Goal: Task Accomplishment & Management: Manage account settings

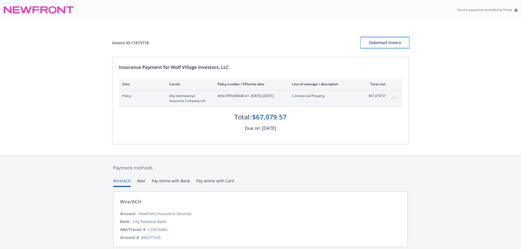
click at [393, 42] on div "Download Invoice" at bounding box center [385, 42] width 48 height 10
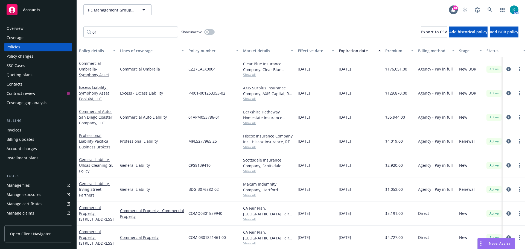
click at [172, 33] on input "01" at bounding box center [130, 32] width 95 height 11
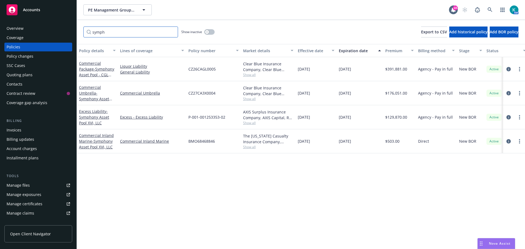
drag, startPoint x: 131, startPoint y: 33, endPoint x: 56, endPoint y: 38, distance: 75.7
click at [59, 38] on div "Accounts Overview Coverage Policies Policy changes SSC Cases Quoting plans Cont…" at bounding box center [262, 124] width 525 height 249
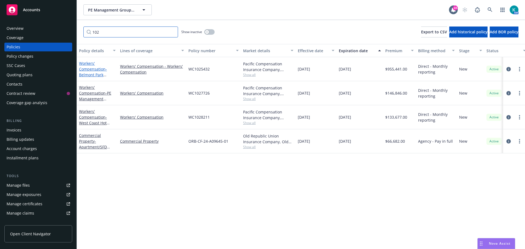
type input "102"
click at [91, 68] on link "Workers' Compensation - Belmont Park Entertainment, LLC" at bounding box center [96, 72] width 35 height 22
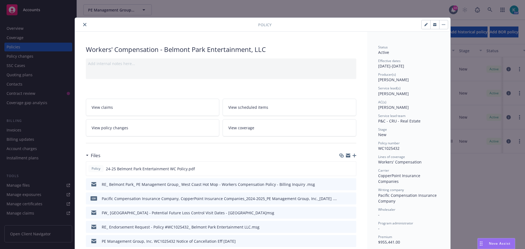
scroll to position [55, 0]
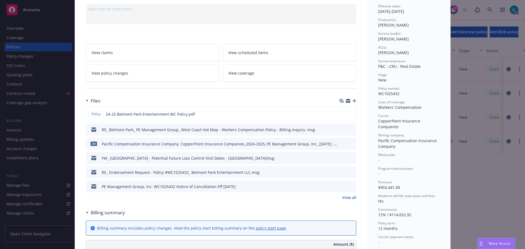
click at [348, 200] on link "View all" at bounding box center [349, 198] width 14 height 6
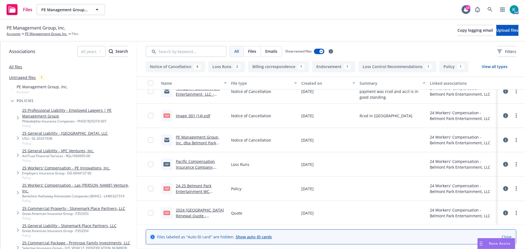
scroll to position [156, 0]
click at [195, 191] on link "24-25 Belmont Park Entertainment WC Policy.pdf" at bounding box center [194, 191] width 36 height 17
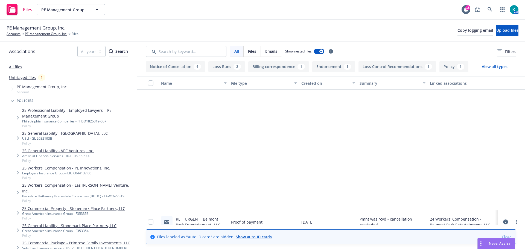
scroll to position [156, 0]
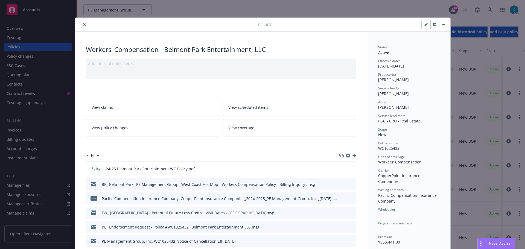
drag, startPoint x: 83, startPoint y: 24, endPoint x: 83, endPoint y: 30, distance: 5.2
click at [83, 24] on icon "close" at bounding box center [84, 24] width 3 height 3
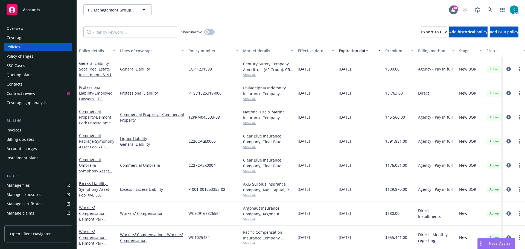
click at [84, 25] on div "Show inactive Export to CSV Add historical policy Add BOR policy" at bounding box center [301, 32] width 449 height 24
click at [111, 35] on input "Filter by keyword..." at bounding box center [130, 32] width 95 height 11
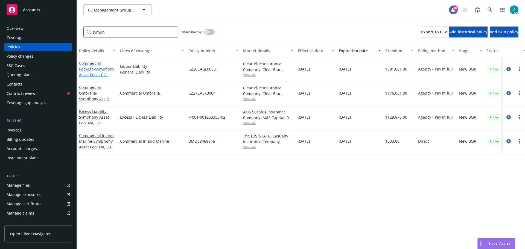
type input "symph"
click at [86, 69] on link "Commercial Package - Symphony Asset Pool - CGL $2M/$4M/$4M" at bounding box center [96, 72] width 35 height 22
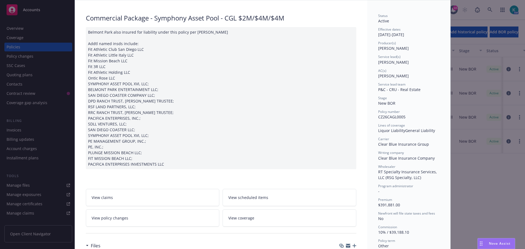
scroll to position [82, 0]
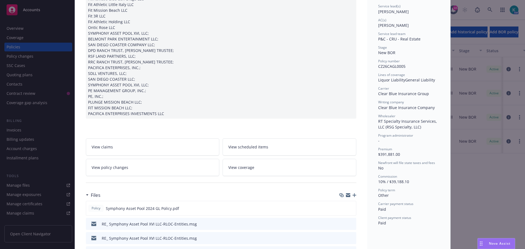
click at [353, 195] on icon "button" at bounding box center [355, 195] width 4 height 4
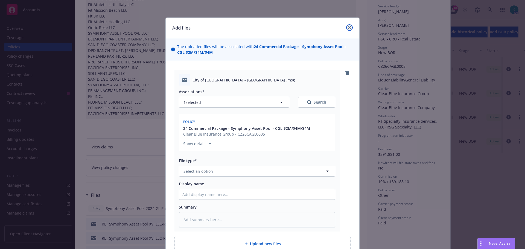
click at [349, 28] on icon "close" at bounding box center [349, 27] width 3 height 3
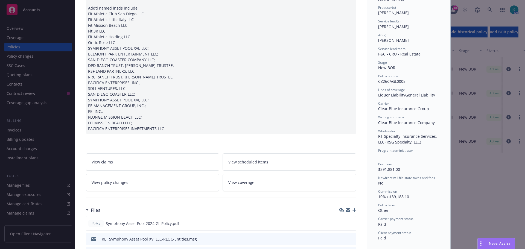
scroll to position [109, 0]
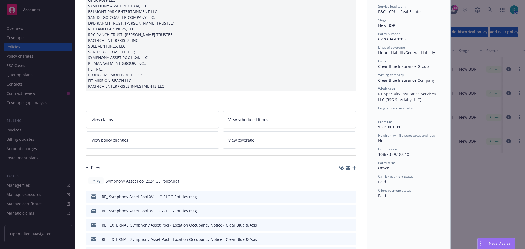
click at [353, 169] on icon "button" at bounding box center [355, 168] width 4 height 4
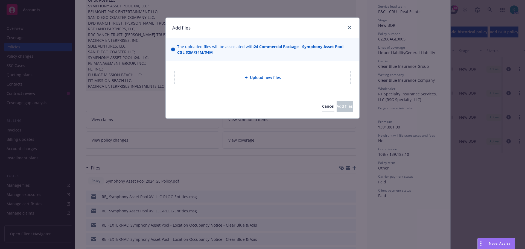
type textarea "x"
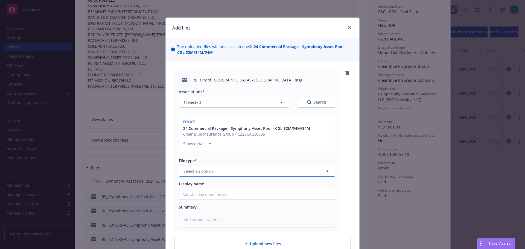
click at [202, 169] on span "Select an option" at bounding box center [199, 172] width 30 height 6
type input "cer"
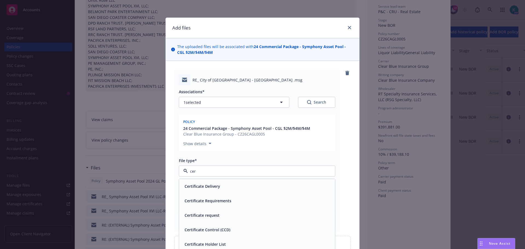
click at [241, 213] on div "Certificate request" at bounding box center [257, 216] width 149 height 8
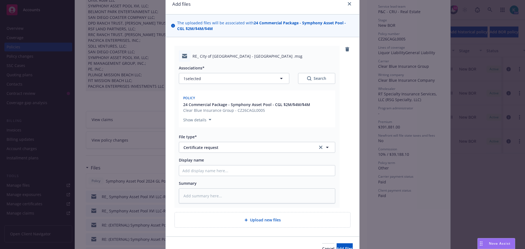
scroll to position [53, 0]
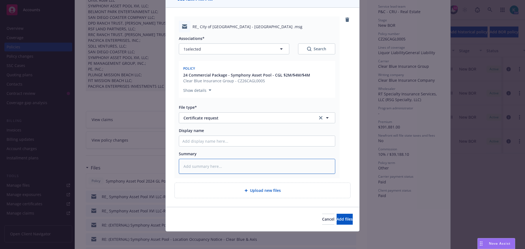
click at [254, 168] on textarea at bounding box center [257, 166] width 157 height 15
type textarea "x"
type textarea "C"
type textarea "x"
type textarea "Ci"
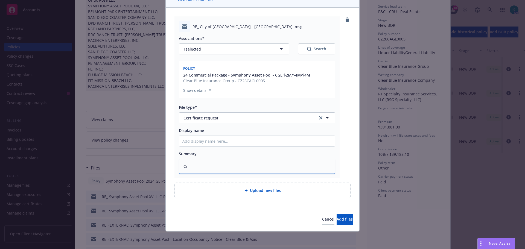
type textarea "x"
type textarea "City"
type textarea "x"
type textarea "City"
type textarea "x"
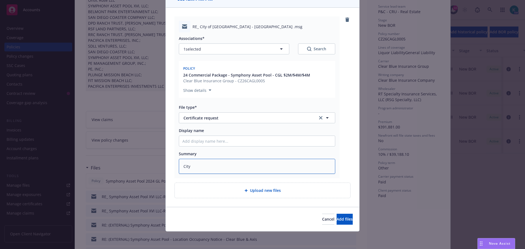
type textarea "City o"
type textarea "x"
type textarea "City of"
type textarea "x"
type textarea "City of"
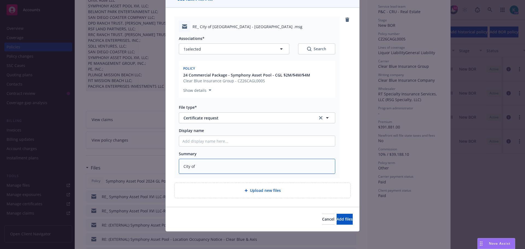
type textarea "x"
type textarea "City of S"
type textarea "x"
type textarea "City of Sa"
type textarea "x"
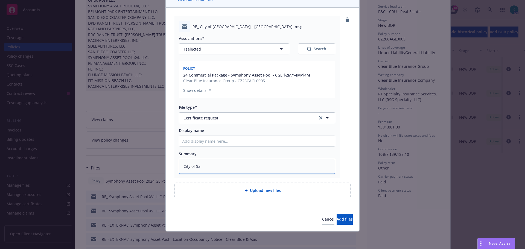
type textarea "City of San"
type textarea "x"
type textarea "City of San"
type textarea "x"
type textarea "City of [GEOGRAPHIC_DATA]"
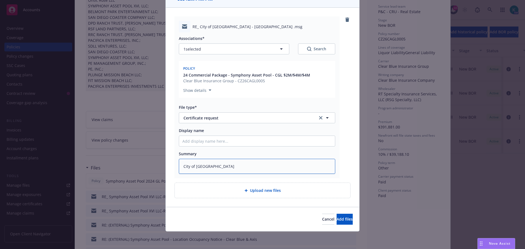
type textarea "x"
type textarea "City of [GEOGRAPHIC_DATA]"
type textarea "x"
type textarea "City of [GEOGRAPHIC_DATA]"
type textarea "x"
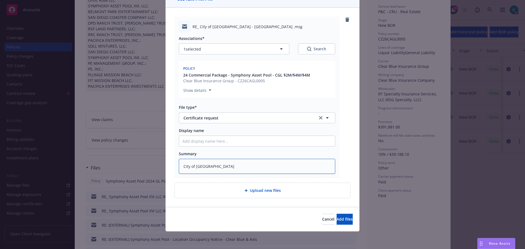
type textarea "City of [GEOGRAPHIC_DATA][PERSON_NAME]"
type textarea "x"
type textarea "City of [GEOGRAPHIC_DATA]"
type textarea "x"
type textarea "City of [GEOGRAPHIC_DATA]"
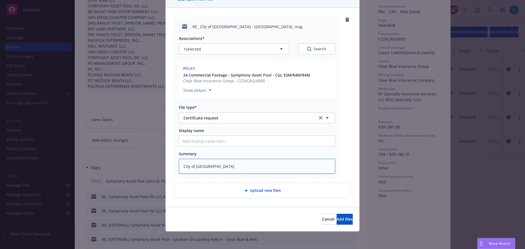
type textarea "x"
type textarea "City of [GEOGRAPHIC_DATA][PERSON_NAME]"
type textarea "x"
type textarea "City of [GEOGRAPHIC_DATA]"
type textarea "x"
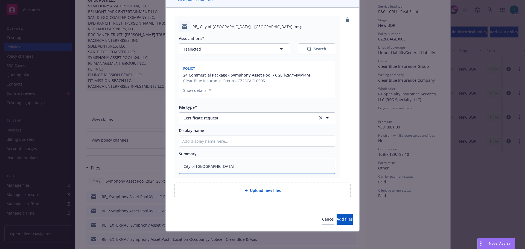
type textarea "City of [GEOGRAPHIC_DATA]"
type textarea "x"
type textarea "City of [GEOGRAPHIC_DATA]"
type textarea "x"
type textarea "City of [GEOGRAPHIC_DATA]"
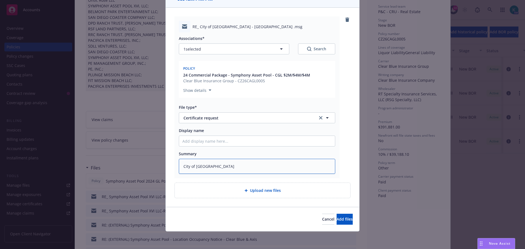
type textarea "x"
type textarea "City of [GEOGRAPHIC_DATA]"
type textarea "x"
type textarea "City of [GEOGRAPHIC_DATA]"
type textarea "x"
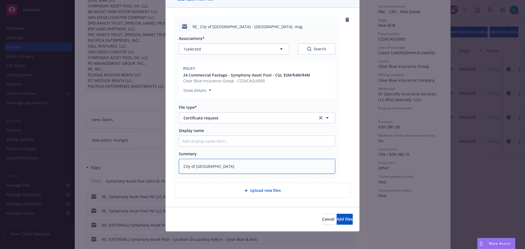
type textarea "City of [GEOGRAPHIC_DATA]"
type textarea "x"
type textarea "City of [GEOGRAPHIC_DATA] -"
type textarea "x"
type textarea "City of [GEOGRAPHIC_DATA] -"
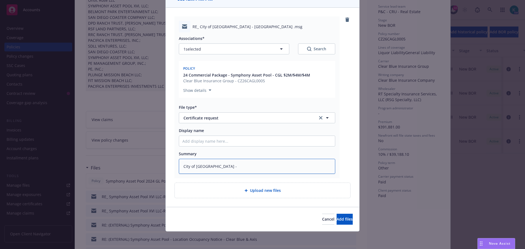
type textarea "x"
type textarea "City of [GEOGRAPHIC_DATA] - F"
type textarea "x"
type textarea "City of [GEOGRAPHIC_DATA] - For"
type textarea "x"
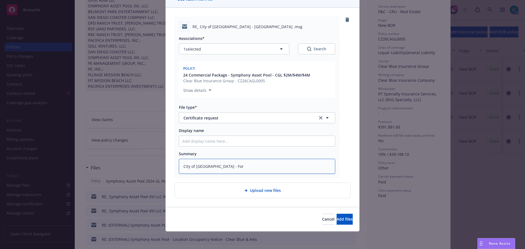
type textarea "City of [GEOGRAPHIC_DATA] - For"
type textarea "x"
type textarea "City of [GEOGRAPHIC_DATA] - For 5"
type textarea "x"
type textarea "City of [GEOGRAPHIC_DATA] - For 5k"
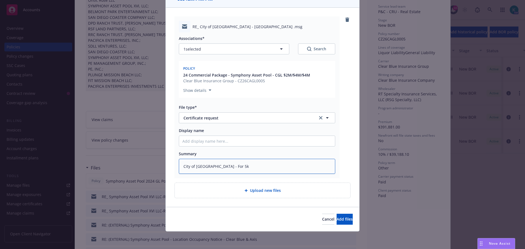
type textarea "x"
type textarea "City of [GEOGRAPHIC_DATA] - For 5k"
type textarea "x"
type textarea "City of [GEOGRAPHIC_DATA] - For 5k E"
type textarea "x"
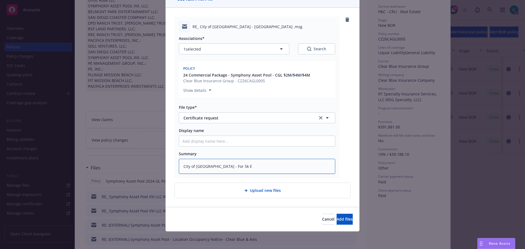
type textarea "City of [GEOGRAPHIC_DATA] - For 5k Ev"
type textarea "x"
type textarea "City of [GEOGRAPHIC_DATA] - For 5k Eve"
type textarea "x"
type textarea "City of [GEOGRAPHIC_DATA] - For 5k Even"
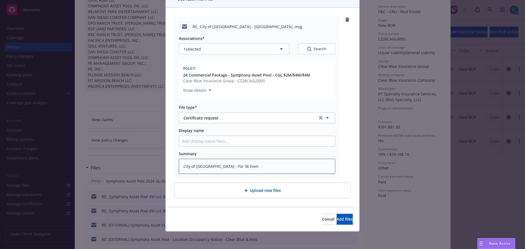
type textarea "x"
type textarea "City of [GEOGRAPHIC_DATA] - For 5k Event"
type textarea "x"
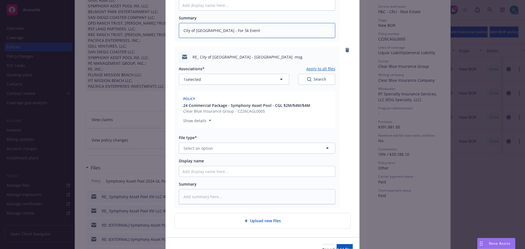
scroll to position [190, 0]
click at [204, 147] on span "Select an option" at bounding box center [199, 148] width 30 height 6
type input "cer"
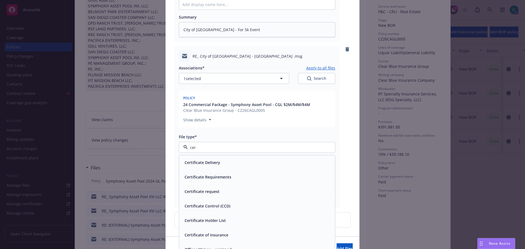
click at [226, 158] on div "Certificate Delivery" at bounding box center [257, 162] width 156 height 15
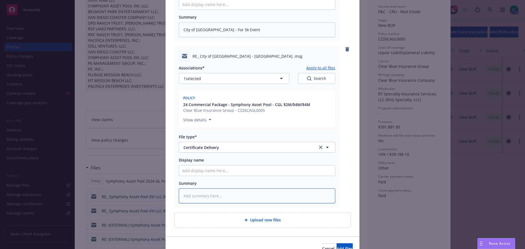
click at [219, 200] on textarea at bounding box center [257, 196] width 157 height 15
type textarea "x"
type textarea "F"
type textarea "x"
type textarea "Fo"
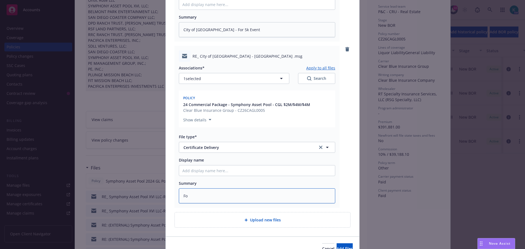
type textarea "x"
type textarea "For"
type textarea "x"
type textarea "Fo"
type textarea "x"
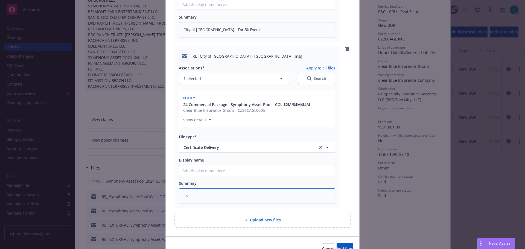
type textarea "F"
type textarea "x"
type textarea "C"
type textarea "x"
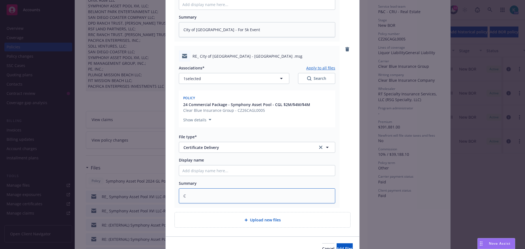
type textarea "Ci"
type textarea "x"
type textarea "Cit"
type textarea "x"
type textarea "City"
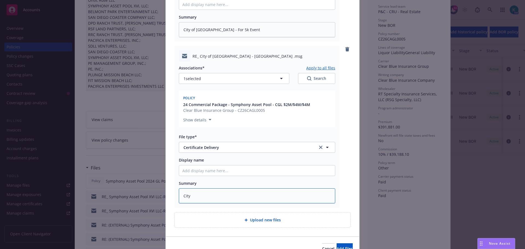
type textarea "x"
type textarea "City o"
type textarea "x"
type textarea "City of"
type textarea "x"
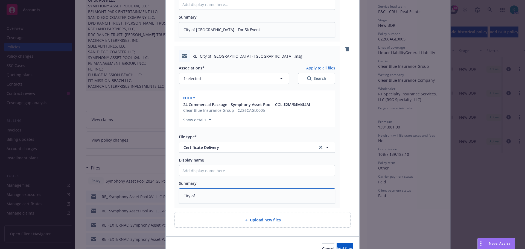
type textarea "City of"
type textarea "x"
type textarea "City of S"
type textarea "x"
type textarea "City of Sa"
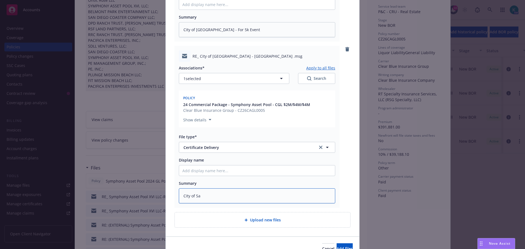
type textarea "x"
type textarea "City of San"
type textarea "x"
type textarea "City of [GEOGRAPHIC_DATA]"
type textarea "x"
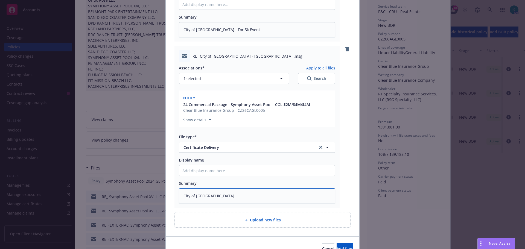
type textarea "City of [GEOGRAPHIC_DATA]"
type textarea "x"
type textarea "City of [GEOGRAPHIC_DATA]"
type textarea "x"
type textarea "City of [GEOGRAPHIC_DATA]"
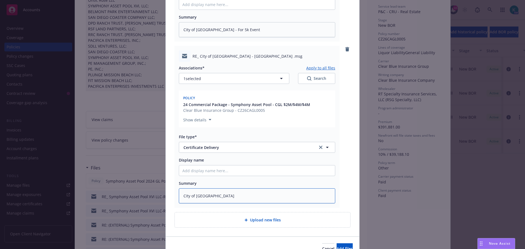
type textarea "x"
type textarea "City of [GEOGRAPHIC_DATA]"
type textarea "x"
type textarea "City of [GEOGRAPHIC_DATA]"
type textarea "x"
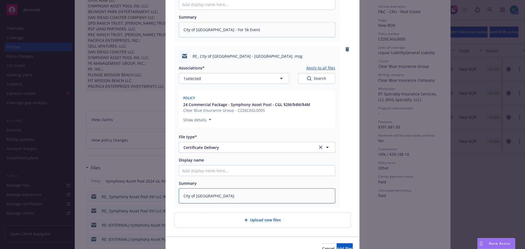
type textarea "City of [GEOGRAPHIC_DATA][PERSON_NAME]"
type textarea "x"
type textarea "City of [GEOGRAPHIC_DATA]"
type textarea "x"
type textarea "City of [GEOGRAPHIC_DATA]"
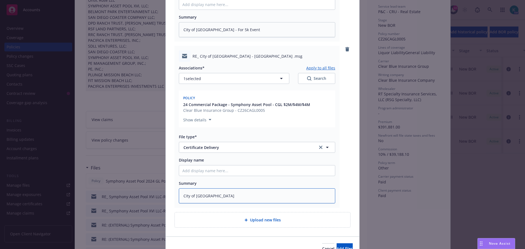
type textarea "x"
type textarea "City of [GEOGRAPHIC_DATA]"
type textarea "x"
type textarea "City of [GEOGRAPHIC_DATA]"
type textarea "x"
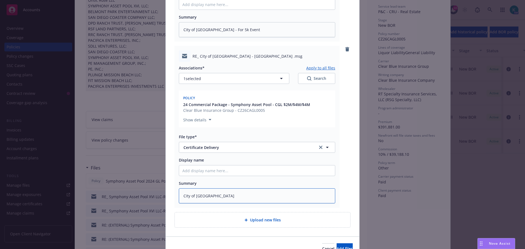
type textarea "City of [GEOGRAPHIC_DATA]"
type textarea "x"
type textarea "City of [GEOGRAPHIC_DATA]"
type textarea "x"
type textarea "City of [GEOGRAPHIC_DATA]"
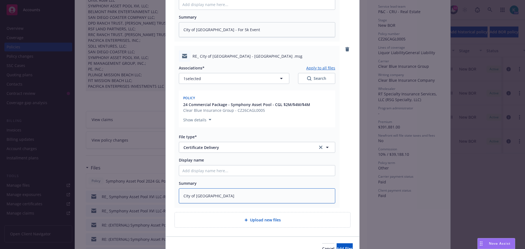
type textarea "x"
type textarea "City of [GEOGRAPHIC_DATA]"
type textarea "x"
type textarea "City of [GEOGRAPHIC_DATA] -"
type textarea "x"
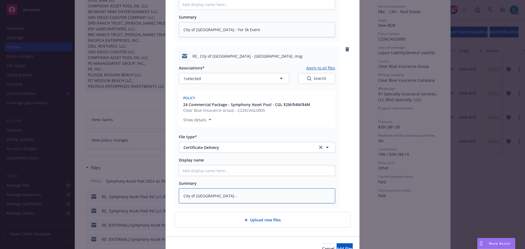
type textarea "City of [GEOGRAPHIC_DATA] -"
type textarea "x"
type textarea "City of [GEOGRAPHIC_DATA] - F"
type textarea "x"
type textarea "City of [GEOGRAPHIC_DATA] - Fo"
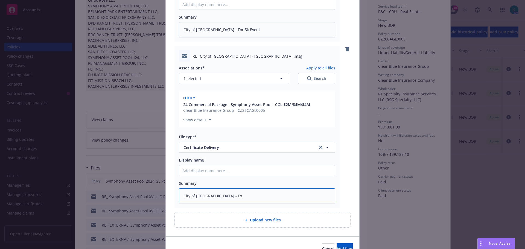
type textarea "x"
type textarea "City of [GEOGRAPHIC_DATA] - For"
type textarea "x"
type textarea "City of [GEOGRAPHIC_DATA] - For"
type textarea "x"
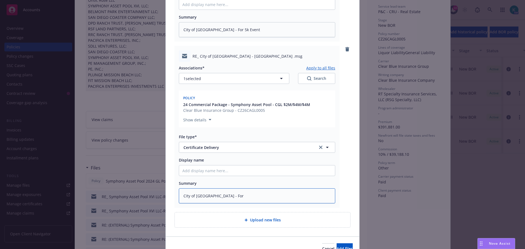
type textarea "City of [GEOGRAPHIC_DATA] - For 5"
type textarea "x"
type textarea "City of [GEOGRAPHIC_DATA] - For 5k"
type textarea "x"
type textarea "City of [GEOGRAPHIC_DATA] - For 5k E"
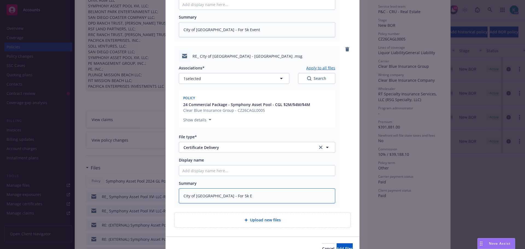
type textarea "x"
type textarea "City of [GEOGRAPHIC_DATA] - For 5k"
type textarea "x"
type textarea "City of [GEOGRAPHIC_DATA] - For 5k e"
type textarea "x"
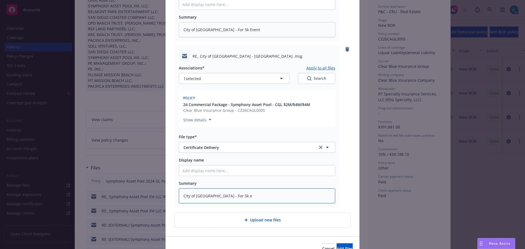
type textarea "City of [GEOGRAPHIC_DATA] - For 5k ev"
type textarea "x"
type textarea "City of [GEOGRAPHIC_DATA] - For 5k even"
type textarea "x"
type textarea "City of [GEOGRAPHIC_DATA] - For 5k eve"
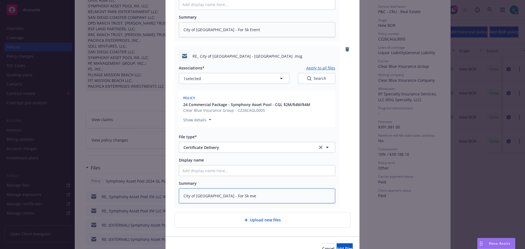
type textarea "x"
type textarea "City of [GEOGRAPHIC_DATA] - For 5k ev"
type textarea "x"
type textarea "City of [GEOGRAPHIC_DATA] - For 5k e"
type textarea "x"
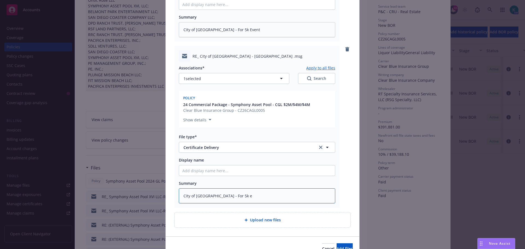
type textarea "City of [GEOGRAPHIC_DATA] - For 5k"
type textarea "x"
type textarea "City of [GEOGRAPHIC_DATA] - For 5k Ec"
type textarea "x"
type textarea "City of [GEOGRAPHIC_DATA] - For 5k Ecv"
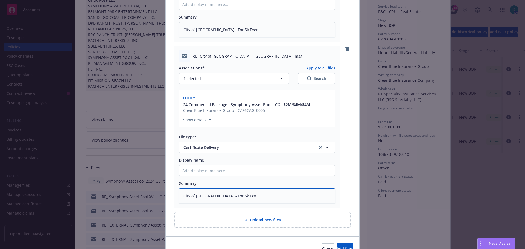
type textarea "x"
type textarea "City of [GEOGRAPHIC_DATA] - For 5k Ecven"
type textarea "x"
type textarea "City of [GEOGRAPHIC_DATA] - For 5k Ecve"
type textarea "x"
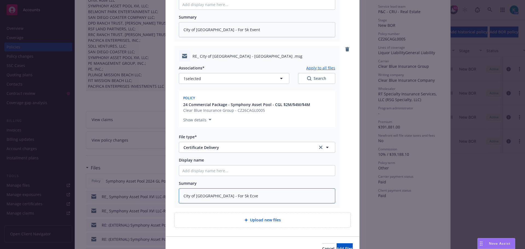
type textarea "City of [GEOGRAPHIC_DATA] - For 5k Ecv"
type textarea "x"
type textarea "City of [GEOGRAPHIC_DATA] - For 5k Ec"
type textarea "x"
type textarea "City of [GEOGRAPHIC_DATA] - For 5k E"
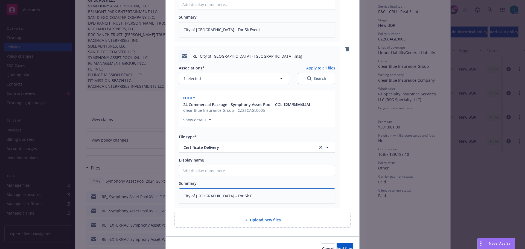
type textarea "x"
type textarea "City of [GEOGRAPHIC_DATA] - For 5k Ev"
type textarea "x"
type textarea "City of [GEOGRAPHIC_DATA] - For 5k Even"
type textarea "x"
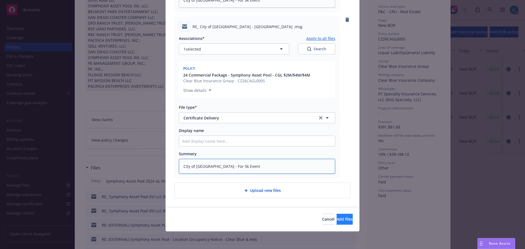
type textarea "City of [GEOGRAPHIC_DATA] - For 5k Event"
click at [337, 222] on span "Add files" at bounding box center [345, 219] width 16 height 5
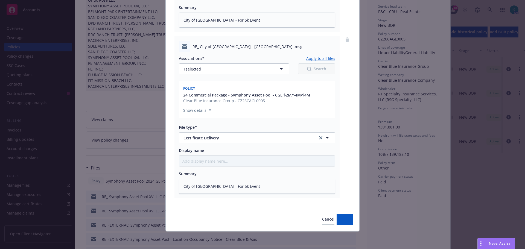
scroll to position [200, 0]
type textarea "x"
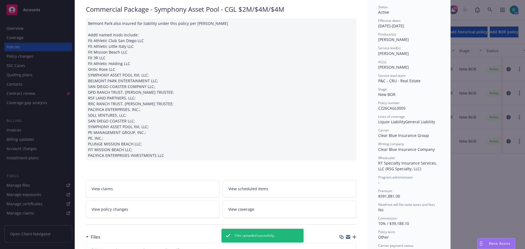
scroll to position [0, 0]
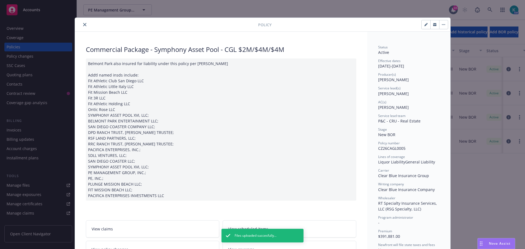
click at [79, 21] on div at bounding box center [167, 24] width 181 height 7
click at [83, 25] on icon "close" at bounding box center [84, 24] width 3 height 3
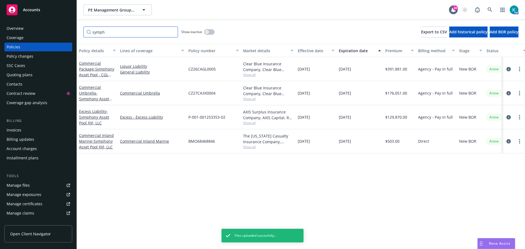
drag, startPoint x: 125, startPoint y: 31, endPoint x: -9, endPoint y: 34, distance: 134.1
click at [0, 34] on html "Accounts Overview Coverage Policies Policy changes SSC Cases Quoting plans Cont…" at bounding box center [262, 124] width 525 height 249
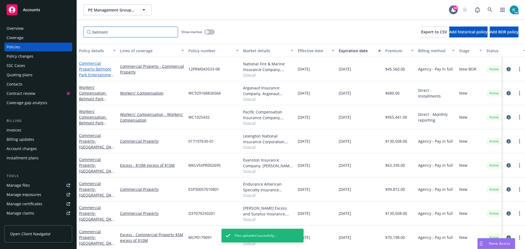
type input "belmont"
click at [96, 69] on span "- Belmont Park Entertainment, LLC (formerly SDCC)" at bounding box center [97, 75] width 37 height 17
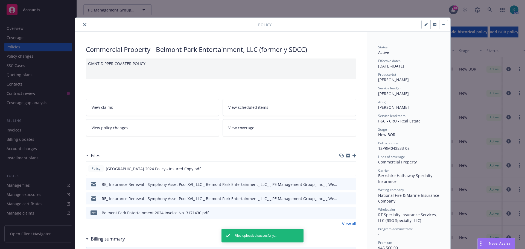
click at [83, 25] on icon "close" at bounding box center [84, 24] width 3 height 3
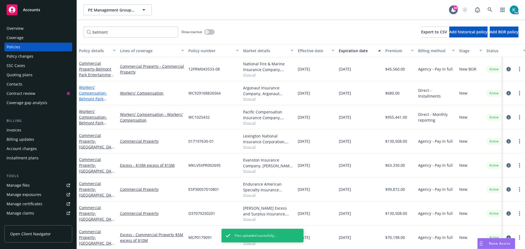
click at [93, 94] on link "Workers' Compensation - [GEOGRAPHIC_DATA] Entertainment - State of [US_STATE] W…" at bounding box center [97, 102] width 36 height 34
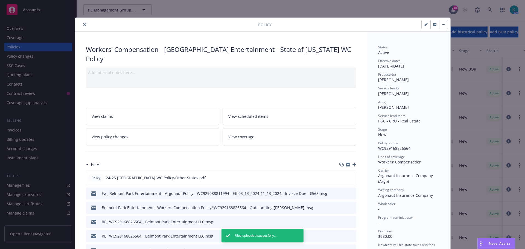
click at [83, 25] on icon "close" at bounding box center [84, 24] width 3 height 3
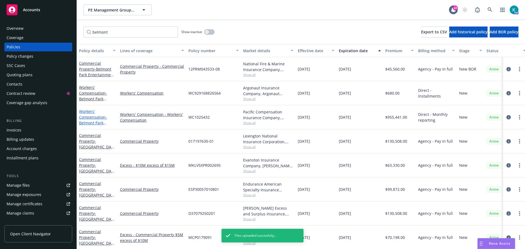
click at [97, 121] on span "- Belmont Park Entertainment, LLC" at bounding box center [96, 123] width 35 height 17
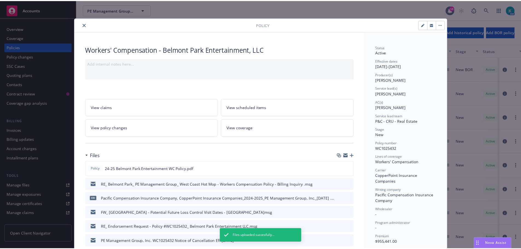
scroll to position [16, 0]
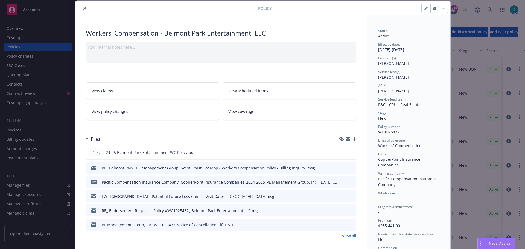
click at [150, 105] on link "View policy changes" at bounding box center [153, 111] width 134 height 17
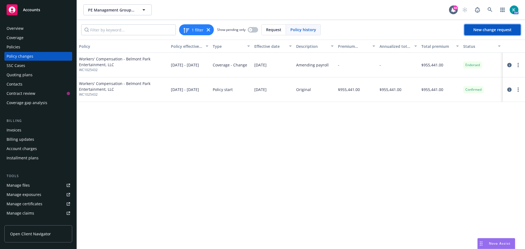
click at [494, 30] on span "New change request" at bounding box center [493, 29] width 38 height 5
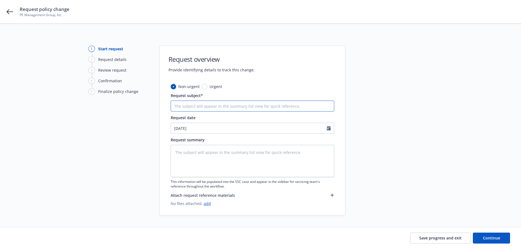
click at [195, 104] on input "Request subject*" at bounding box center [253, 106] width 164 height 11
type textarea "x"
drag, startPoint x: 255, startPoint y: 106, endPoint x: 47, endPoint y: 104, distance: 208.3
click at [47, 105] on div "1 Start request 2 Request details 3 Review request 4 Confirmation 5 Finalize po…" at bounding box center [261, 131] width 508 height 170
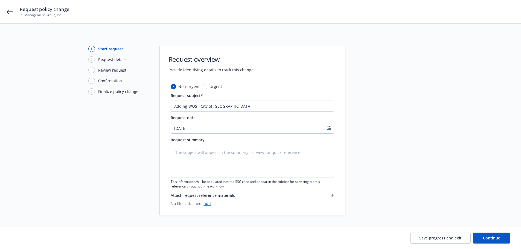
click at [225, 153] on textarea at bounding box center [253, 161] width 164 height 32
paste textarea "Adding WOS - City of [GEOGRAPHIC_DATA]"
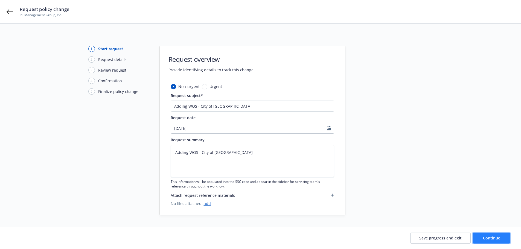
click at [493, 236] on span "Continue" at bounding box center [491, 238] width 17 height 5
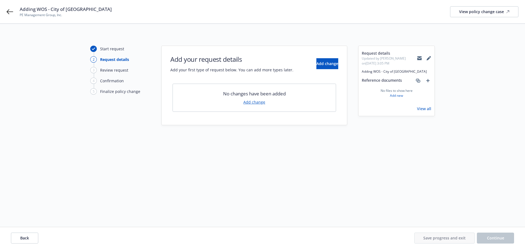
click at [251, 105] on link "Add change" at bounding box center [255, 102] width 22 height 6
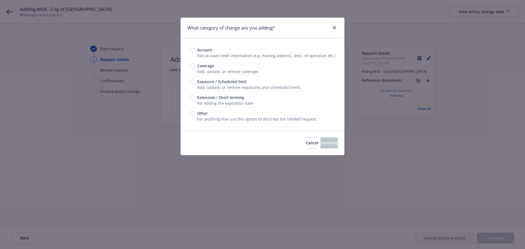
click at [226, 86] on span "Add, update, or remove exposures and scheduled limits." at bounding box center [249, 87] width 104 height 5
click at [192, 83] on input "Exposure / Scheduled limit" at bounding box center [192, 81] width 5 height 5
click at [321, 140] on button "Continue" at bounding box center [329, 143] width 17 height 11
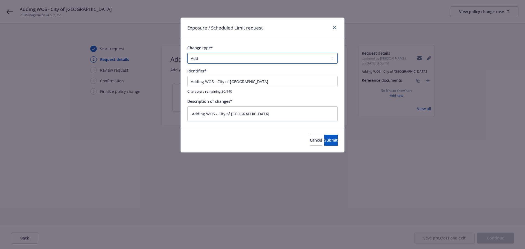
click at [226, 60] on select "Add Audit Change Remove" at bounding box center [262, 58] width 151 height 11
drag, startPoint x: 225, startPoint y: 57, endPoint x: 239, endPoint y: 77, distance: 24.1
click at [225, 57] on select "Add Audit Change Remove" at bounding box center [262, 58] width 151 height 11
click at [333, 144] on button "Submit" at bounding box center [331, 140] width 13 height 11
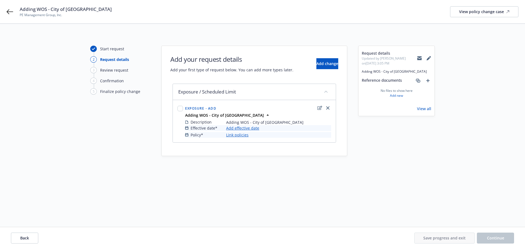
click at [231, 128] on link "Add effective date" at bounding box center [242, 128] width 33 height 6
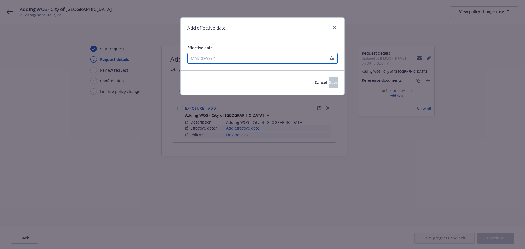
click at [237, 59] on input "Effective date" at bounding box center [259, 58] width 143 height 10
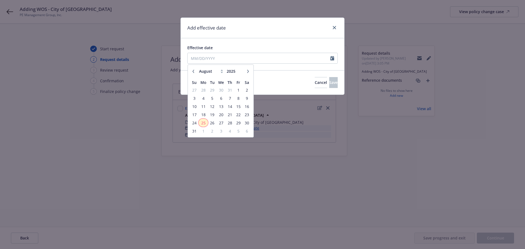
click at [205, 125] on span "25" at bounding box center [203, 123] width 8 height 7
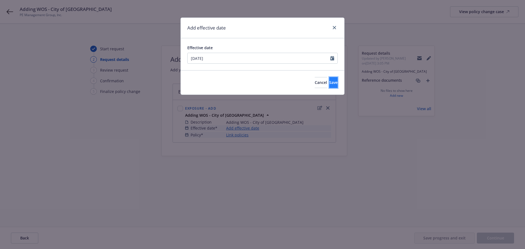
click at [329, 85] on span "Save" at bounding box center [333, 82] width 8 height 5
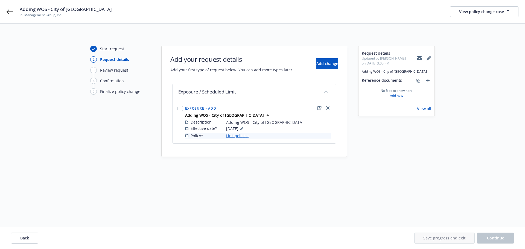
click at [243, 134] on link "Link policies" at bounding box center [237, 136] width 22 height 6
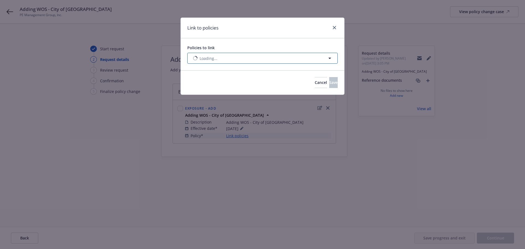
click at [233, 63] on button "Loading..." at bounding box center [262, 58] width 151 height 11
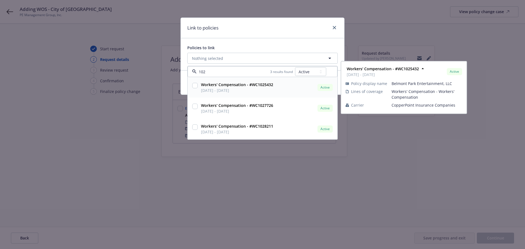
click at [194, 85] on input "checkbox" at bounding box center [194, 85] width 5 height 5
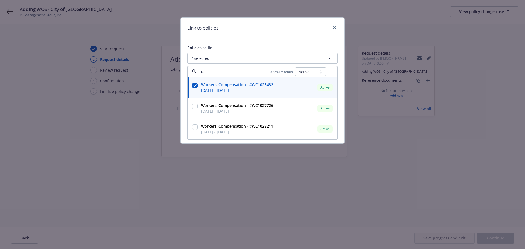
click at [253, 45] on div "Policies to link 1 selected 102 3 results found All Active Upcoming Expired Can…" at bounding box center [263, 78] width 164 height 81
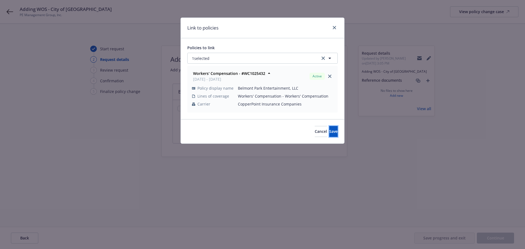
click at [330, 131] on button "Save" at bounding box center [333, 131] width 8 height 11
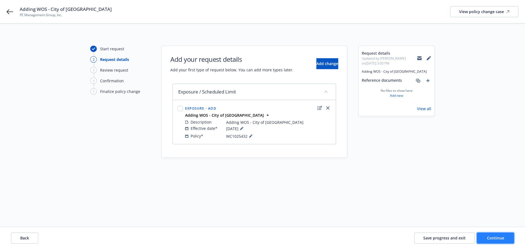
click at [486, 234] on button "Continue" at bounding box center [495, 238] width 37 height 11
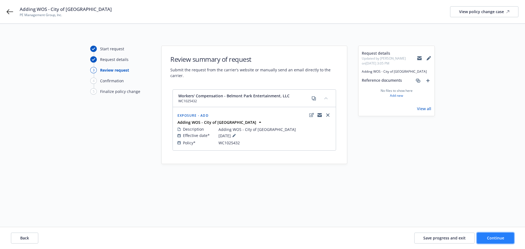
click at [496, 236] on span "Continue" at bounding box center [495, 238] width 17 height 5
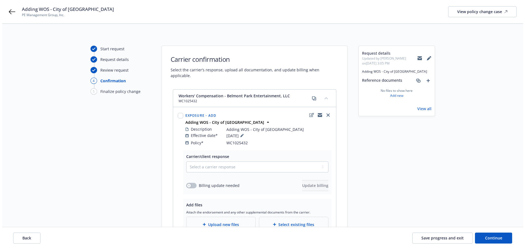
scroll to position [58, 0]
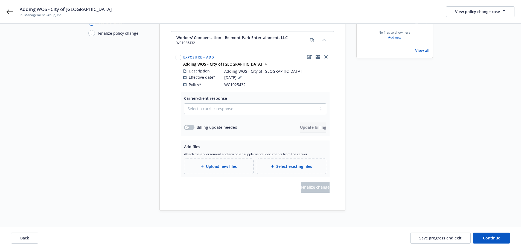
click at [210, 164] on span "Upload new files" at bounding box center [221, 167] width 31 height 6
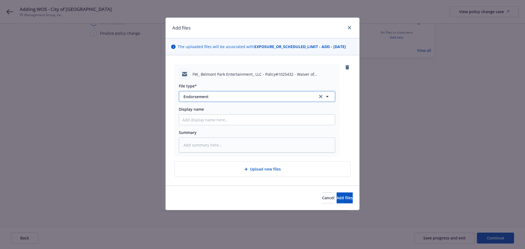
click at [216, 96] on span "Endorsement" at bounding box center [247, 97] width 127 height 6
click at [229, 108] on div "Email" at bounding box center [257, 112] width 149 height 8
click at [224, 143] on textarea at bounding box center [257, 145] width 157 height 15
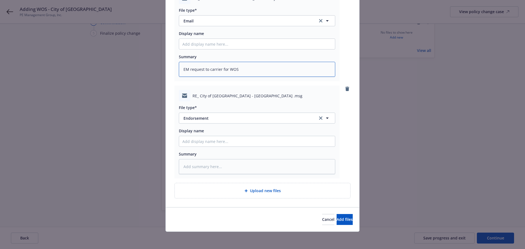
scroll to position [76, 0]
click at [193, 118] on span "Endorsement" at bounding box center [247, 118] width 127 height 6
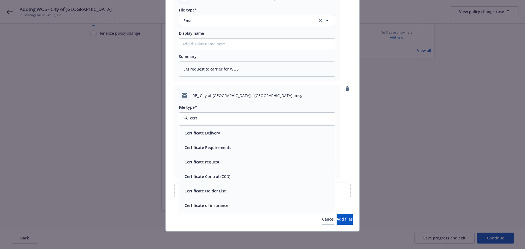
click at [262, 153] on div "Certificate Requirements" at bounding box center [257, 147] width 156 height 15
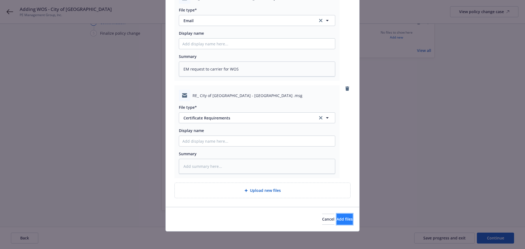
click at [338, 218] on span "Add files" at bounding box center [345, 219] width 16 height 5
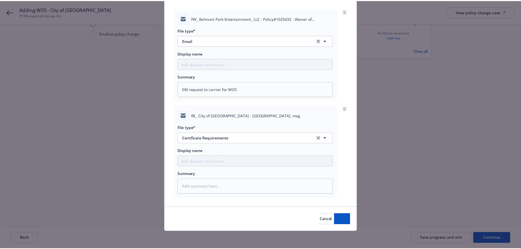
scroll to position [56, 0]
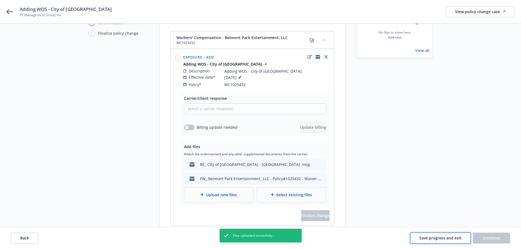
click at [457, 238] on span "Save progress and exit" at bounding box center [441, 238] width 42 height 5
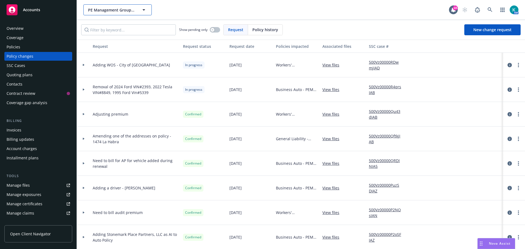
click at [123, 8] on span "PE Management Group, Inc." at bounding box center [111, 10] width 47 height 6
click at [113, 26] on div "Roots" at bounding box center [117, 25] width 61 height 8
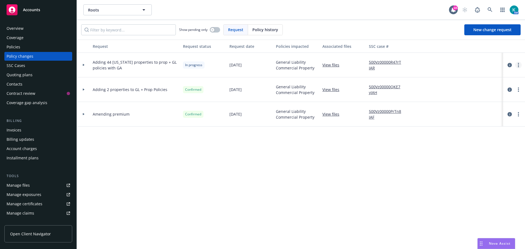
click at [520, 64] on link "more" at bounding box center [519, 65] width 7 height 7
click at [487, 102] on link "Rescind request" at bounding box center [475, 98] width 94 height 11
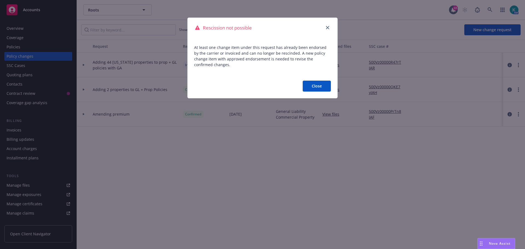
click at [313, 90] on button "Close" at bounding box center [317, 86] width 28 height 11
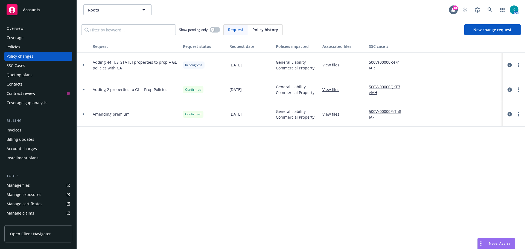
click at [92, 62] on div "Adding 44 [US_STATE] properties to prop + GL policies with GA" at bounding box center [136, 65] width 90 height 25
click at [83, 65] on icon at bounding box center [84, 65] width 2 height 2
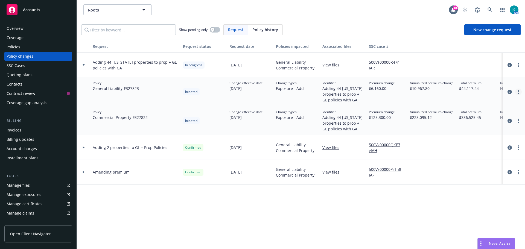
click at [520, 94] on link "more" at bounding box center [519, 92] width 7 height 7
click at [488, 136] on link "Edit billing info" at bounding box center [475, 136] width 94 height 11
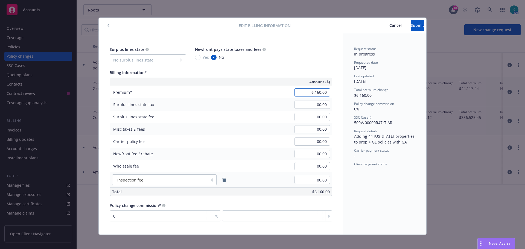
click at [305, 95] on input "6,160.00" at bounding box center [313, 92] width 36 height 8
click at [411, 24] on span "Submit" at bounding box center [417, 25] width 13 height 5
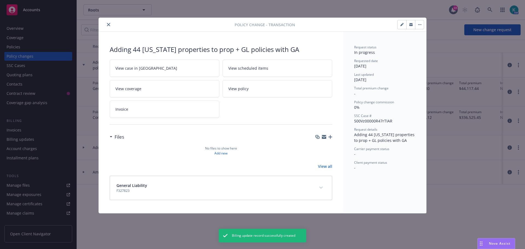
click at [110, 26] on icon "close" at bounding box center [108, 24] width 3 height 3
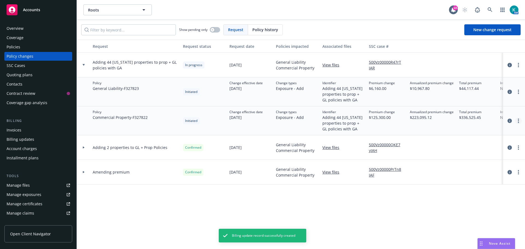
click at [521, 122] on link "more" at bounding box center [519, 121] width 7 height 7
click at [500, 166] on link "Edit billing info" at bounding box center [475, 165] width 94 height 11
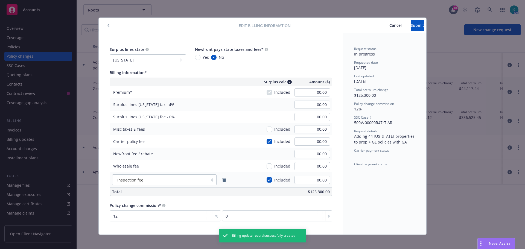
click at [271, 107] on div "Surplus lines [US_STATE] tax - 4% 00.00" at bounding box center [221, 105] width 222 height 12
click at [424, 23] on div "Edit billing information Cancel Submit" at bounding box center [263, 26] width 328 height 16
click at [411, 27] on span "Submit" at bounding box center [417, 25] width 13 height 5
